Goal: Task Accomplishment & Management: Complete application form

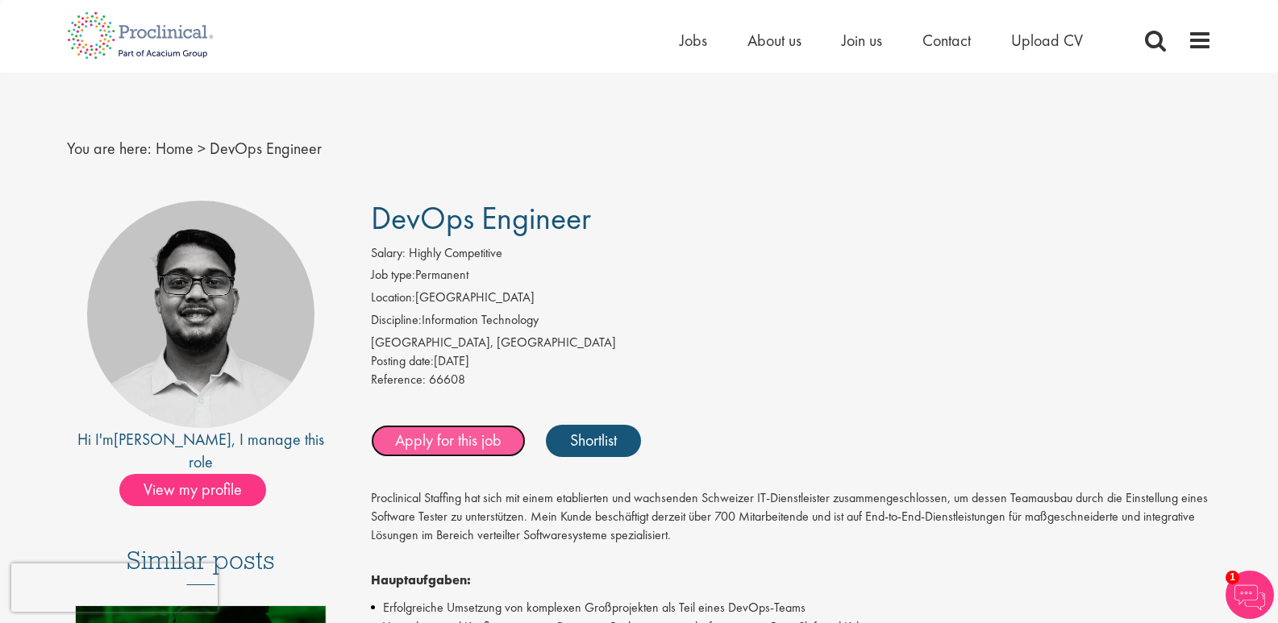
click at [492, 439] on link "Apply for this job" at bounding box center [448, 441] width 155 height 32
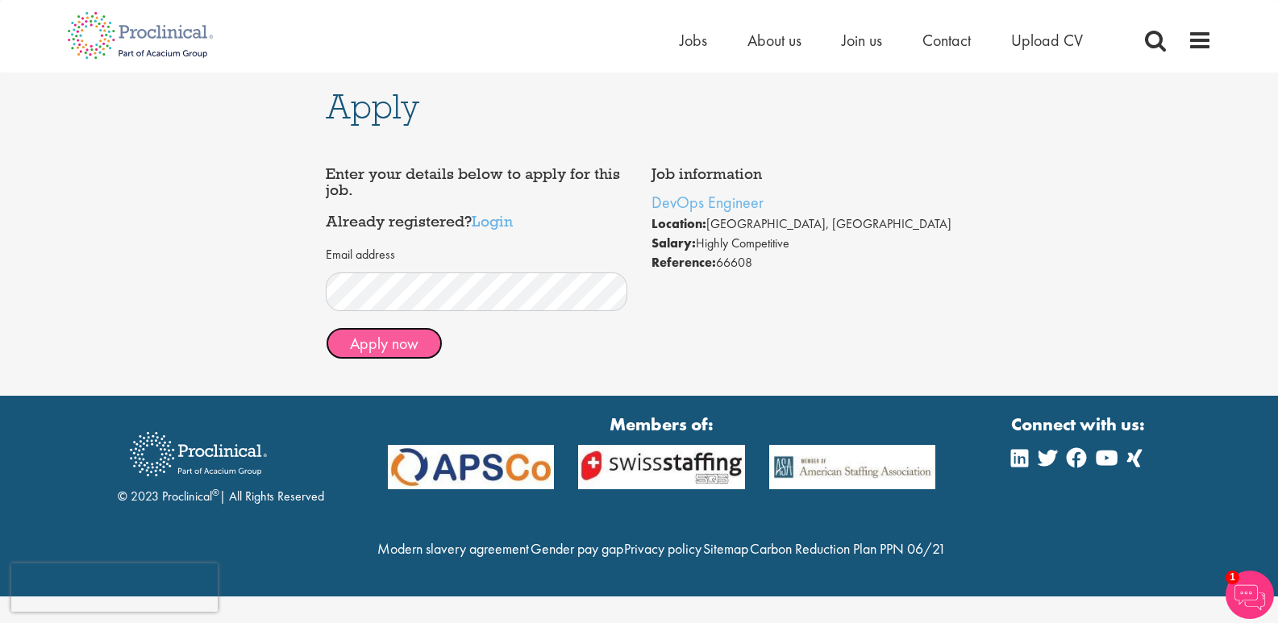
click at [426, 344] on button "Apply now" at bounding box center [384, 343] width 117 height 32
